Goal: Navigation & Orientation: Find specific page/section

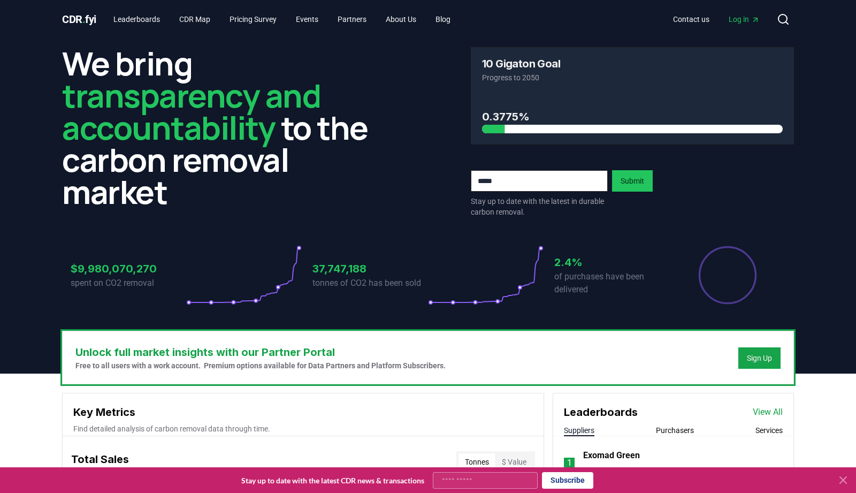
click at [752, 17] on icon "Main" at bounding box center [755, 20] width 9 height 9
click at [735, 21] on span "Log in" at bounding box center [744, 19] width 31 height 11
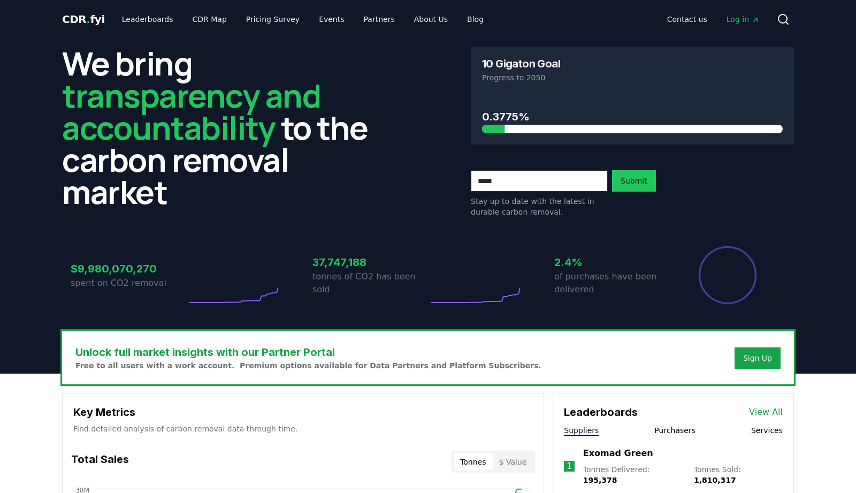
click at [733, 15] on span "Log in" at bounding box center [743, 19] width 33 height 11
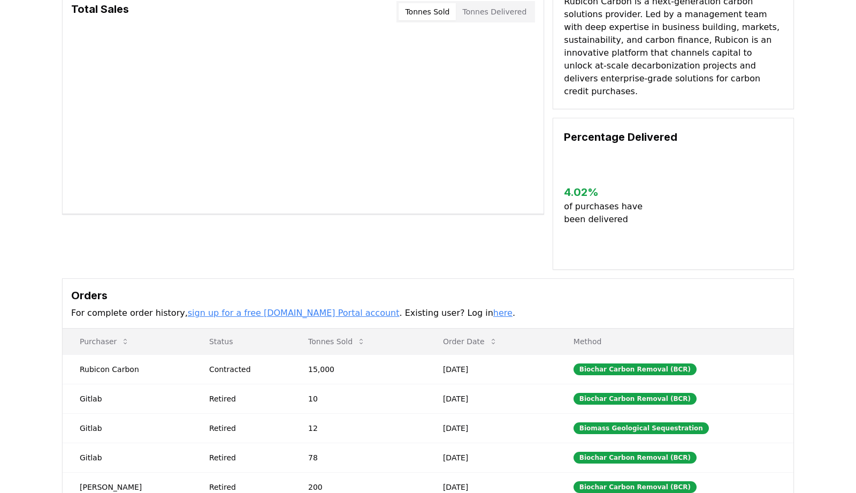
scroll to position [94, 0]
